Goal: Navigation & Orientation: Find specific page/section

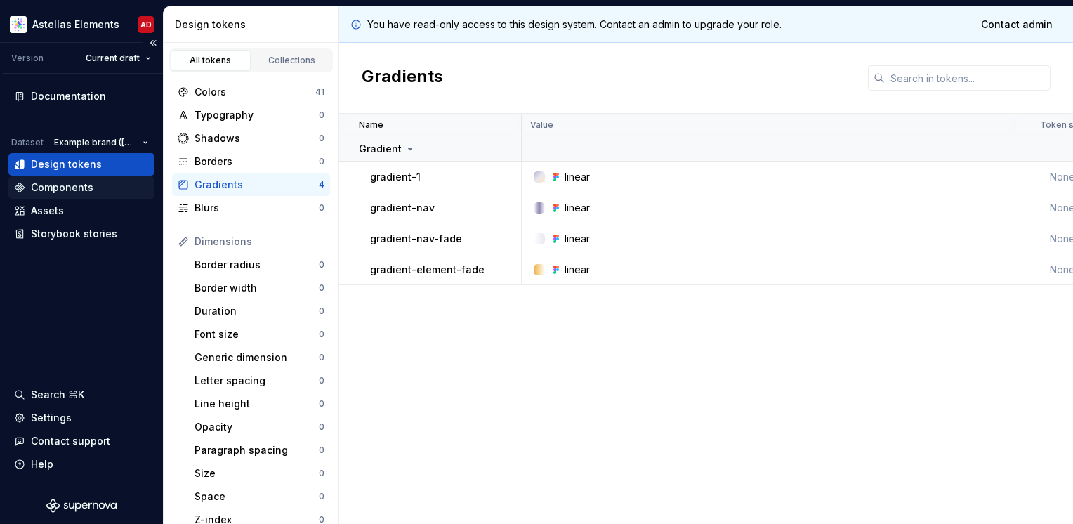
click at [81, 187] on div "Components" at bounding box center [62, 187] width 62 height 14
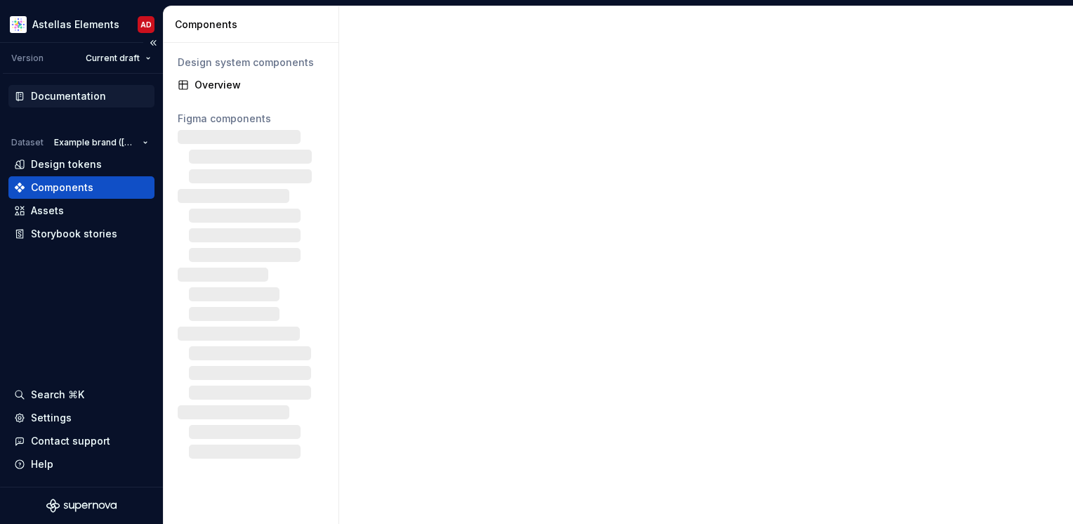
click at [79, 95] on div "Documentation" at bounding box center [68, 96] width 75 height 14
